Goal: Transaction & Acquisition: Obtain resource

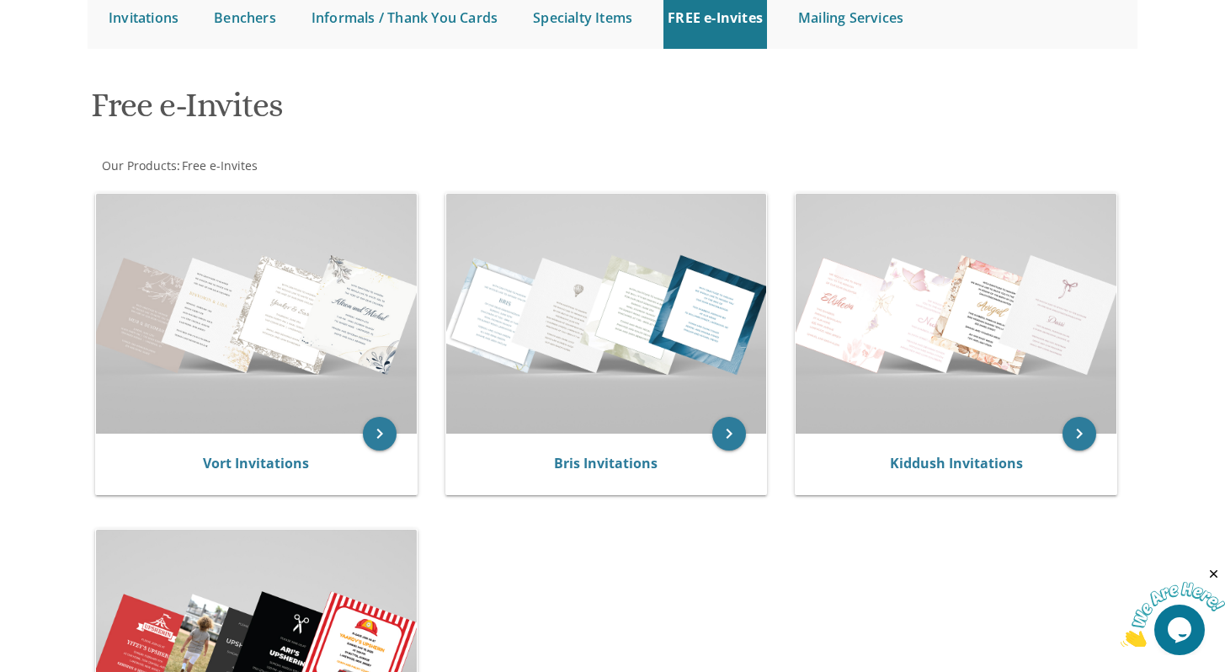
scroll to position [185, 0]
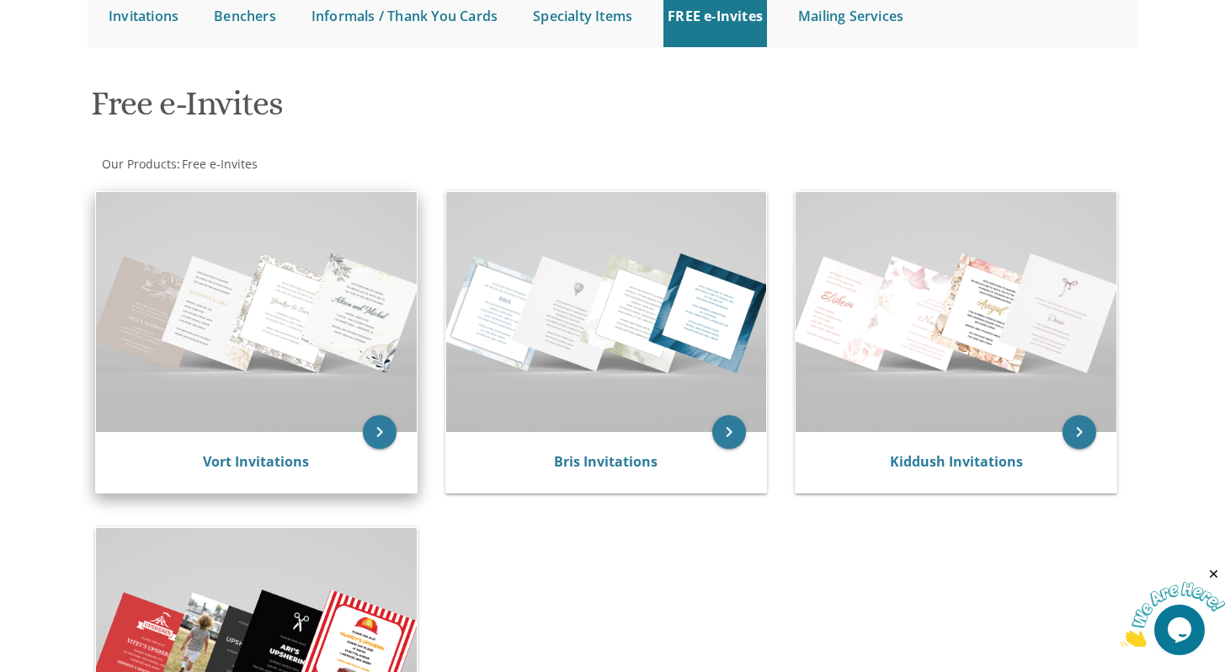
click at [332, 344] on img at bounding box center [256, 312] width 321 height 240
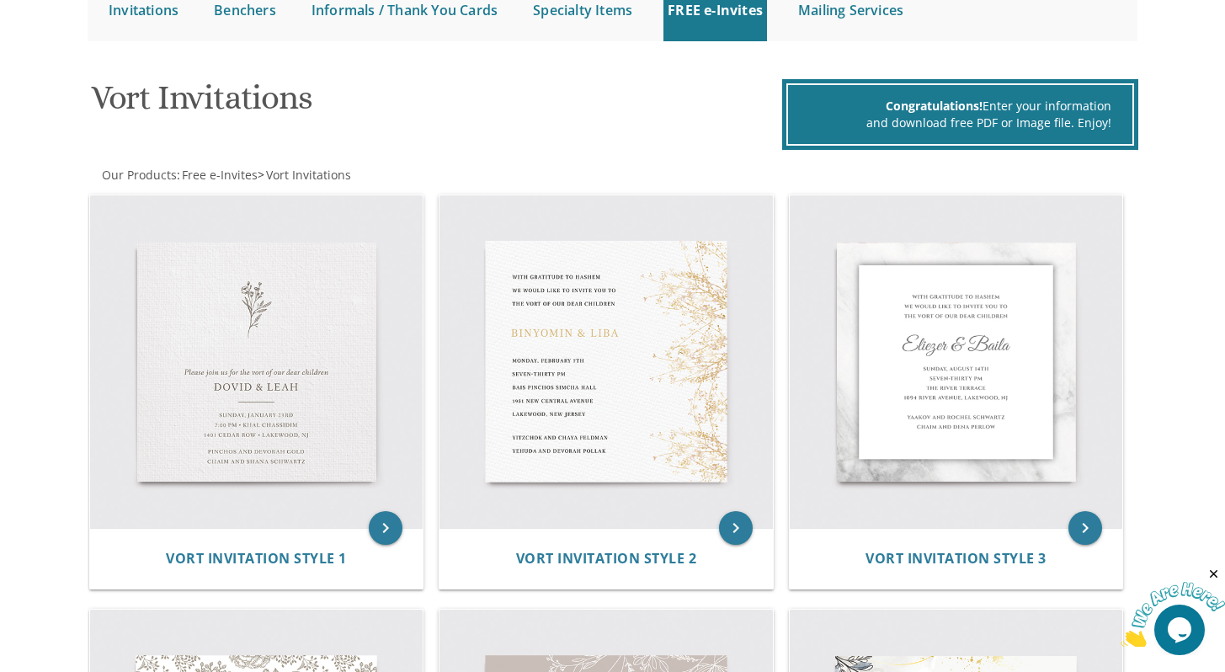
scroll to position [301, 0]
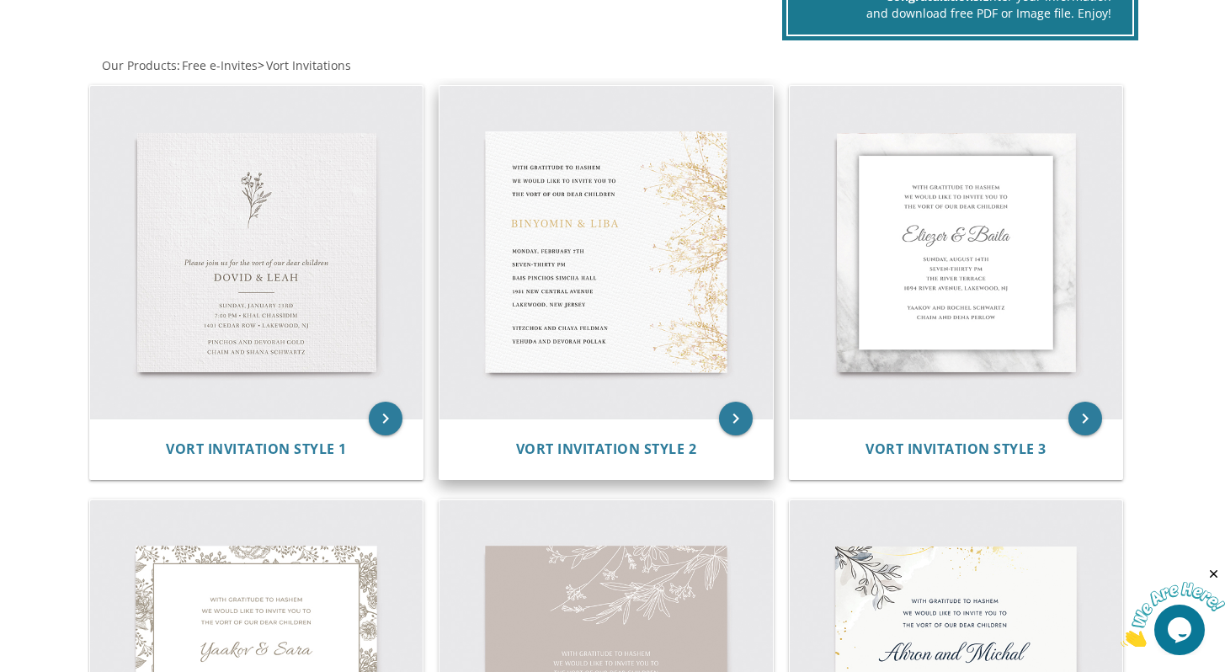
click at [604, 241] on img at bounding box center [607, 253] width 334 height 334
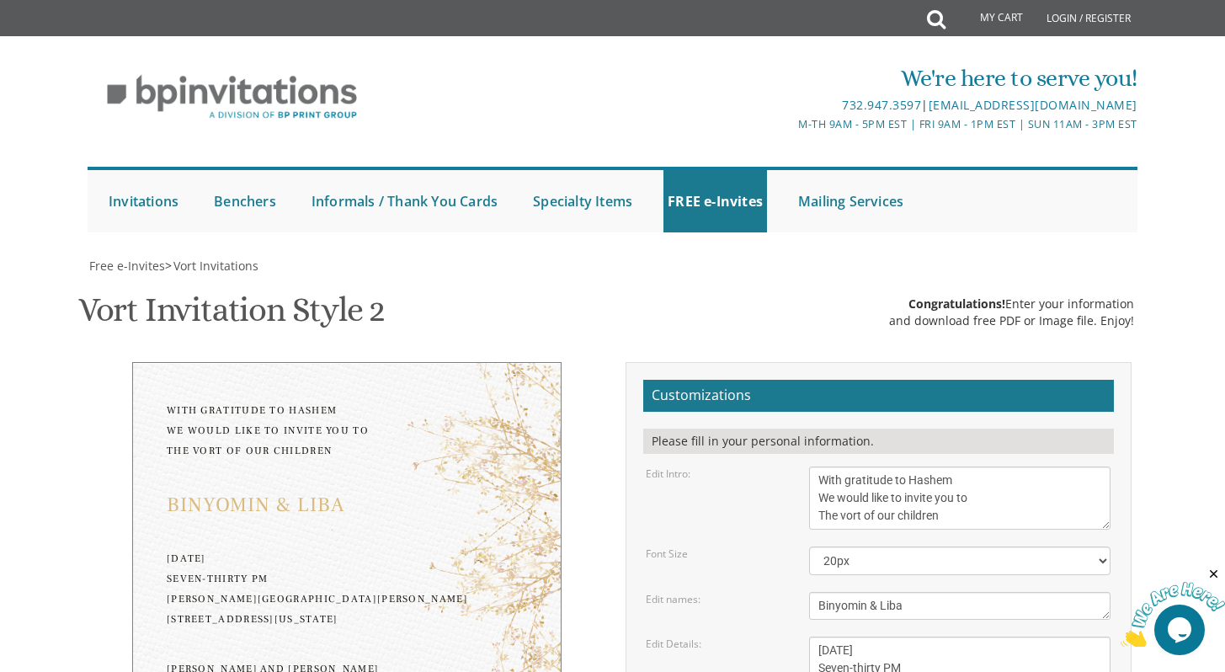
scroll to position [234, 0]
click at [894, 592] on textarea "Binyomin & Liba" at bounding box center [959, 606] width 301 height 28
type textarea "Naftoli & Chavi"
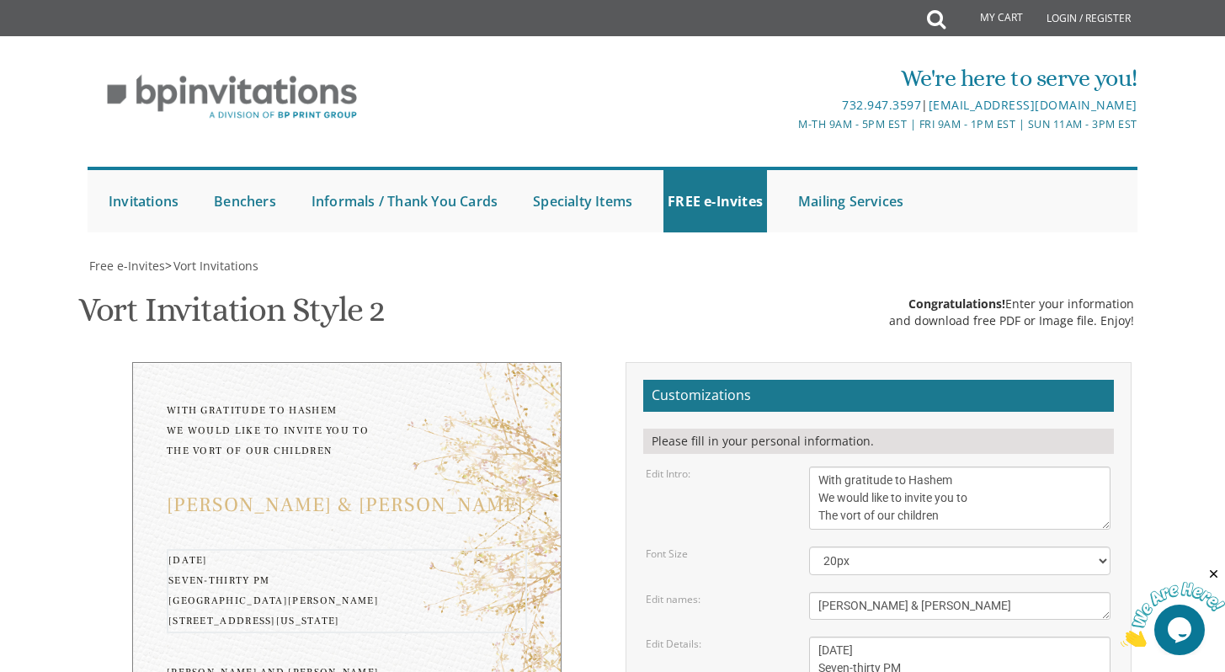
type textarea "Wednesday, September 17th Seven-thirty PM Tashbar Simcha Hall 82 Oak Street Lak…"
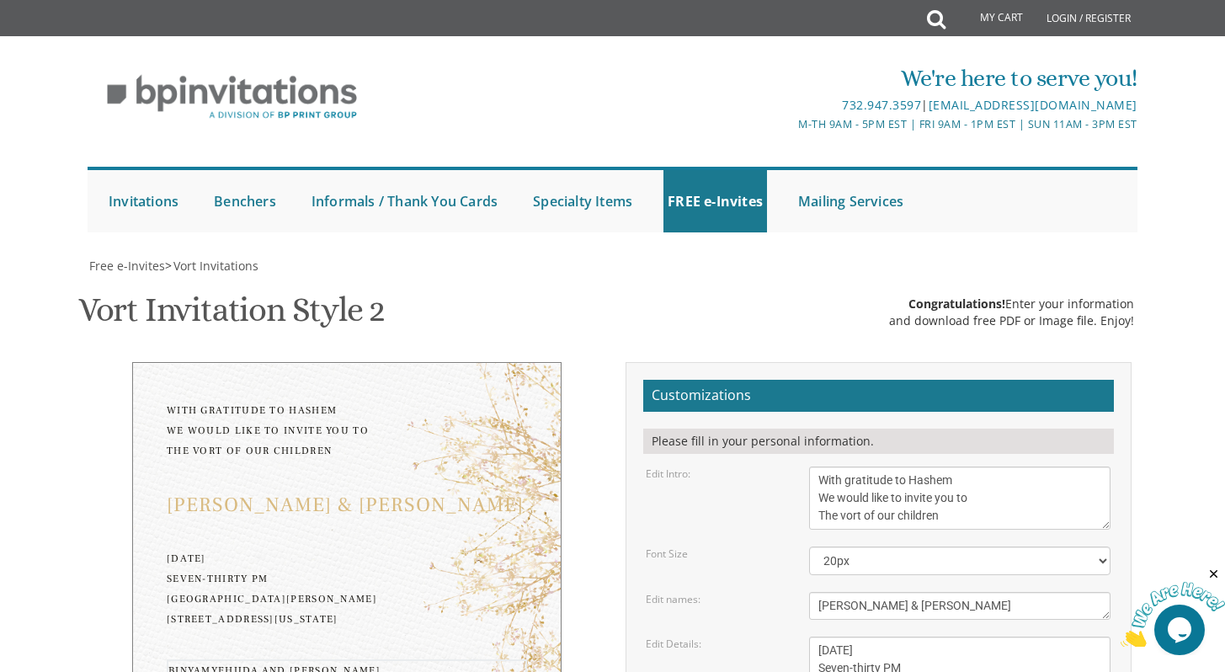
type textarea "Binyomin and Chani Hauer Shmuel and Rochel Freeman"
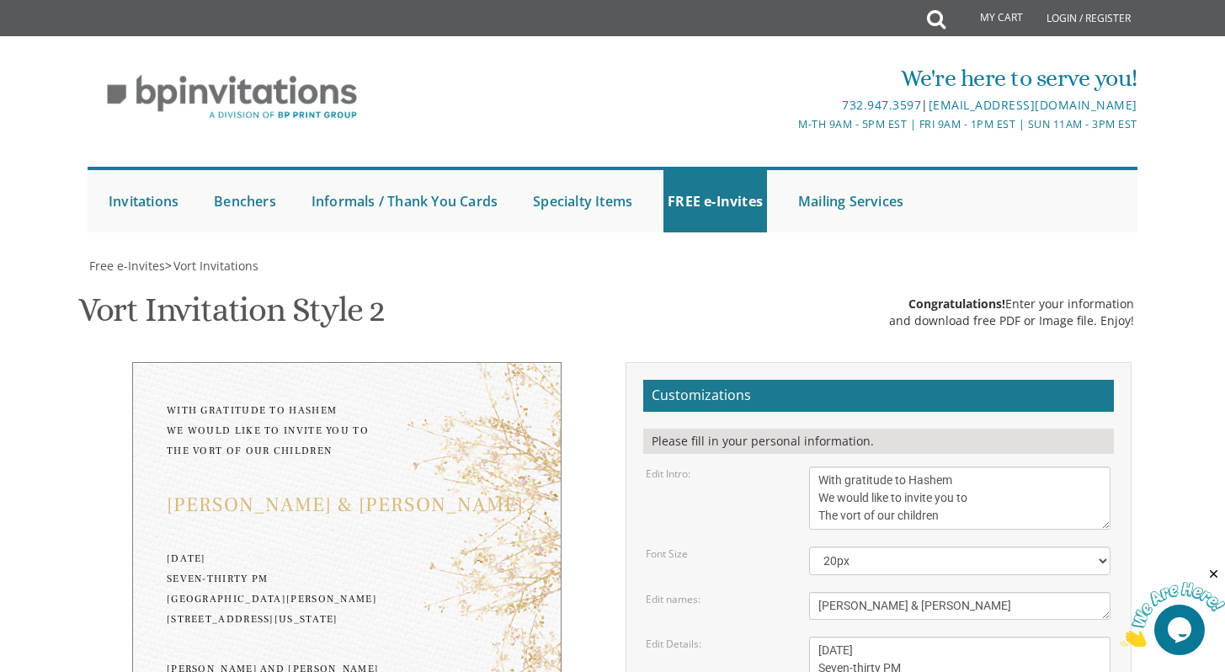
type input "chavifree71@gmail.com"
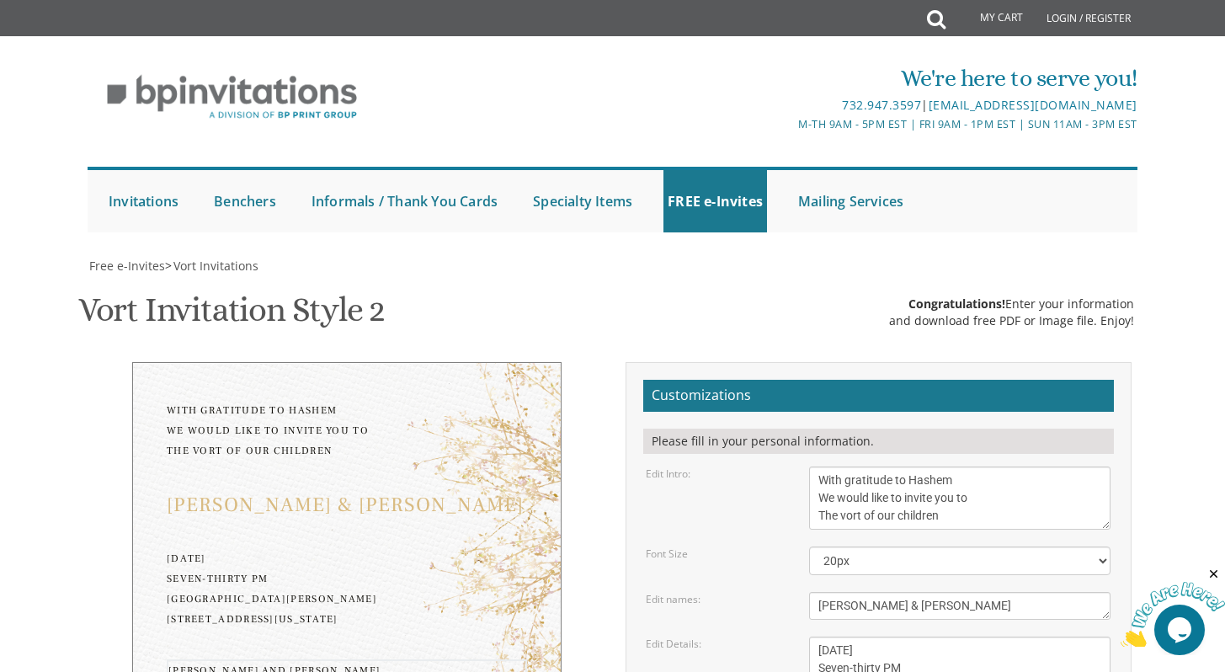
type textarea "Binyomin and Chanie Hauer Shmuel and Rochel Freeman"
